Goal: Task Accomplishment & Management: Manage account settings

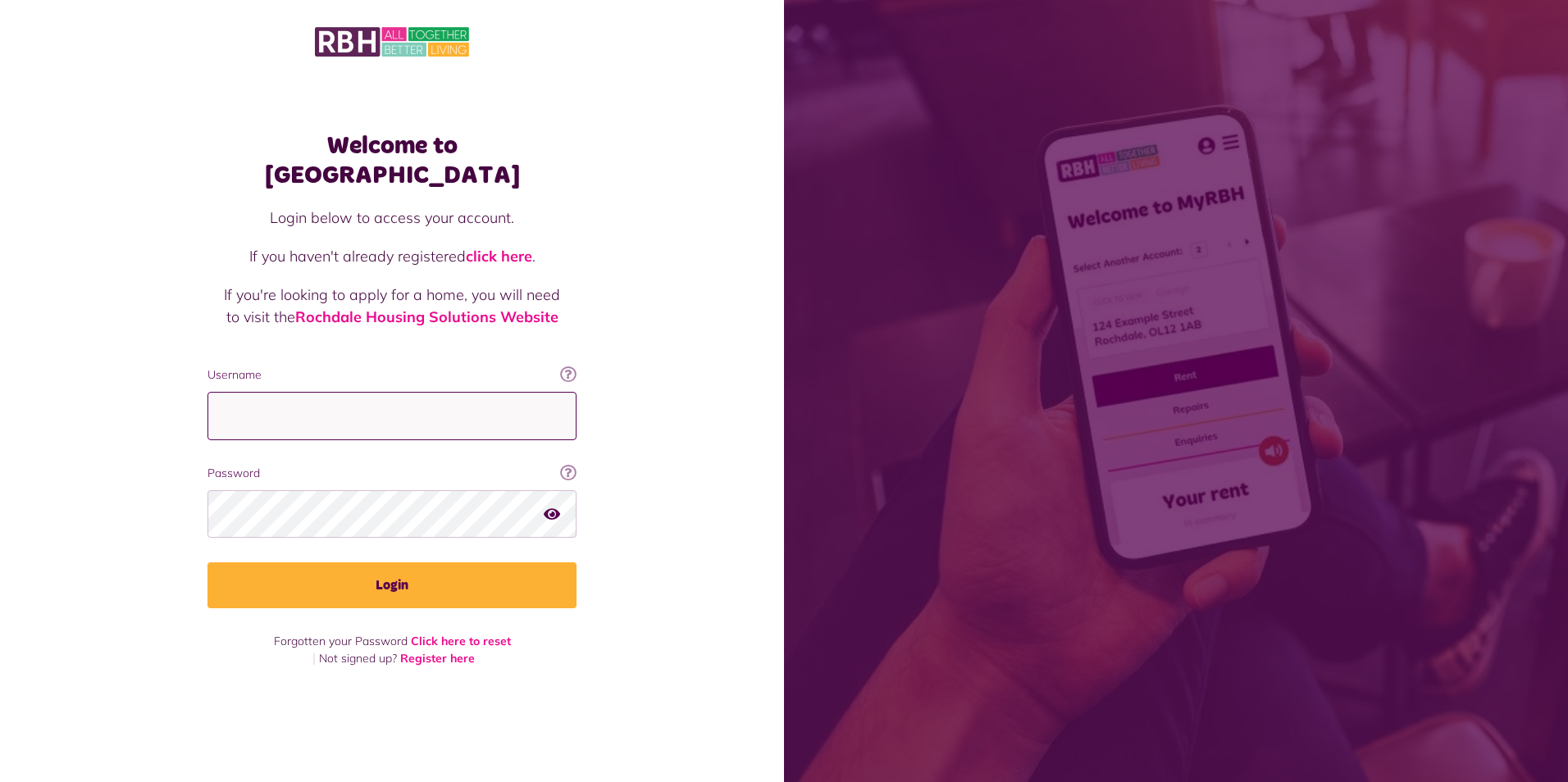
type input "**********"
click at [549, 506] on icon "button" at bounding box center [552, 513] width 17 height 15
click at [549, 506] on icon "button" at bounding box center [553, 513] width 19 height 15
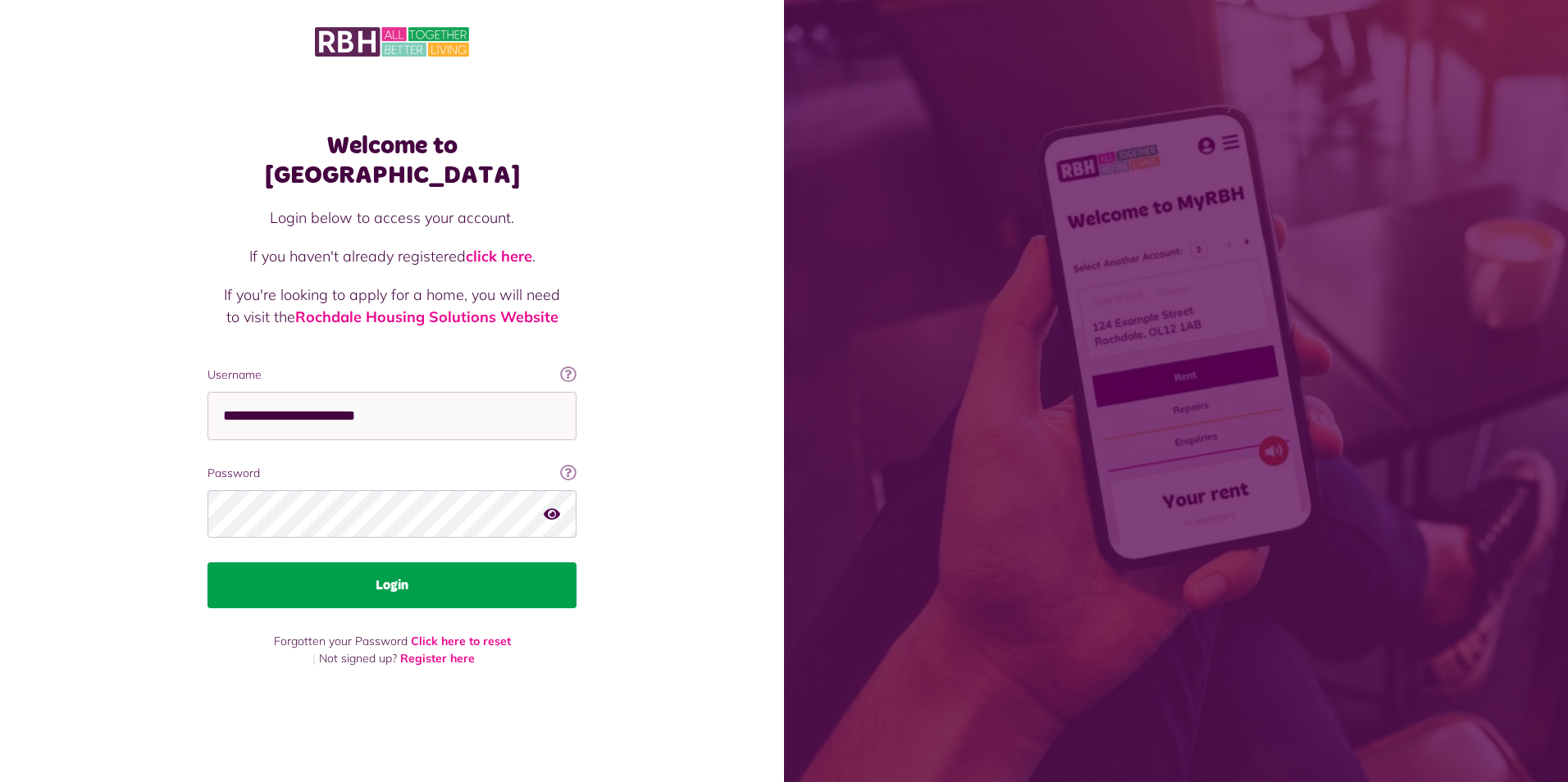
click at [375, 569] on button "Login" at bounding box center [392, 585] width 369 height 46
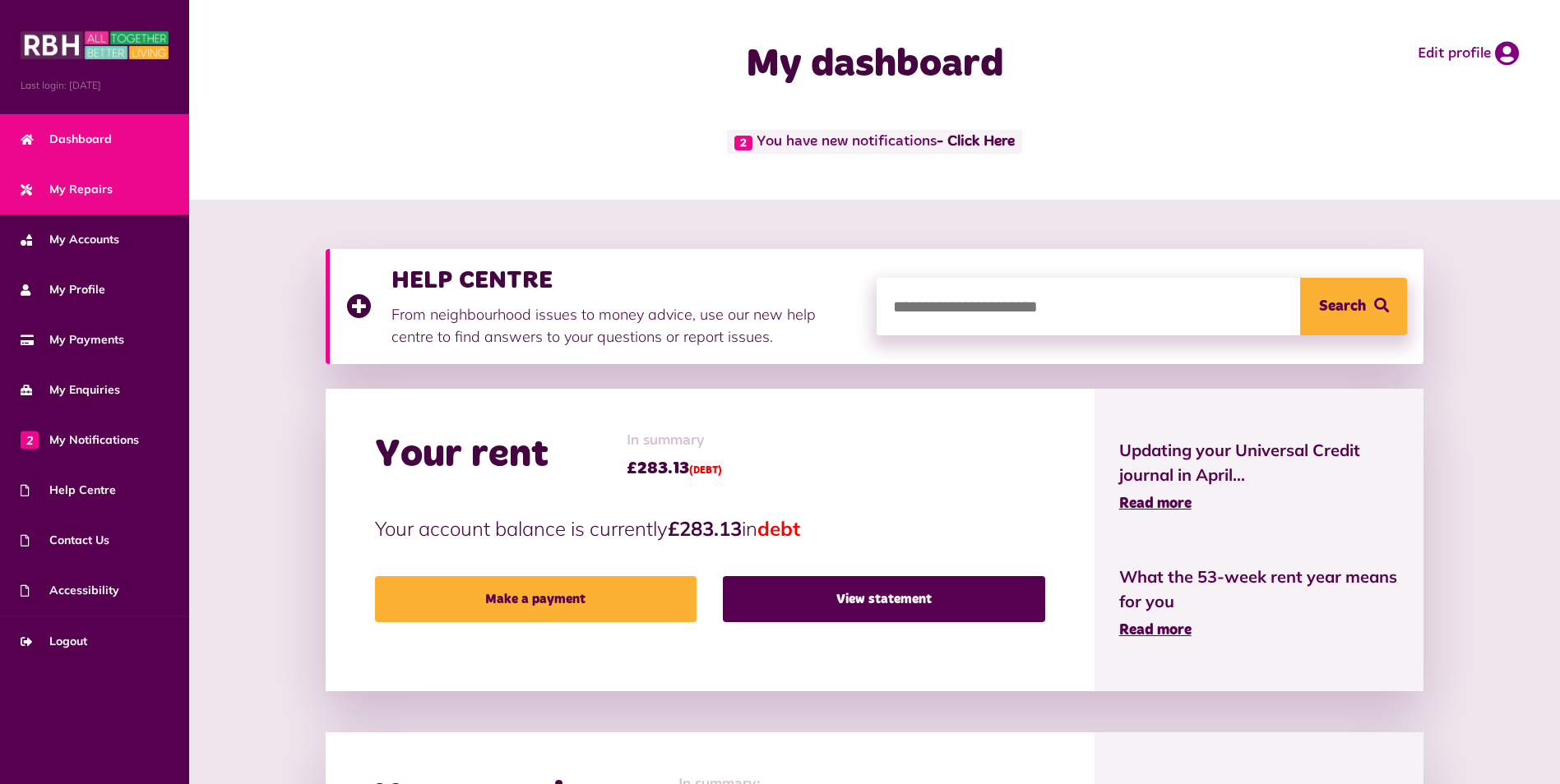
click at [63, 186] on span "My Repairs" at bounding box center [66, 190] width 92 height 18
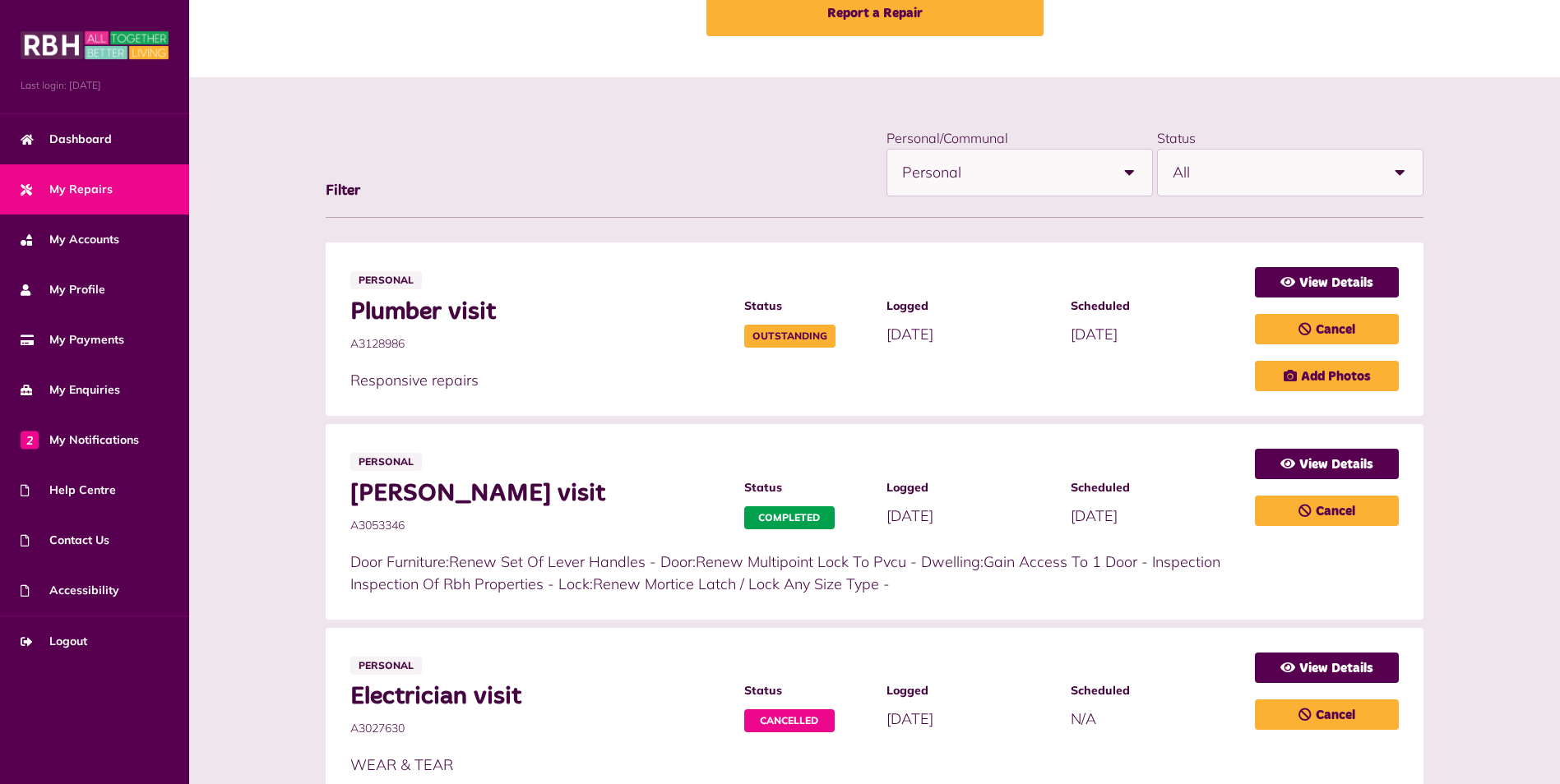
scroll to position [82, 0]
